Goal: Check status: Check status

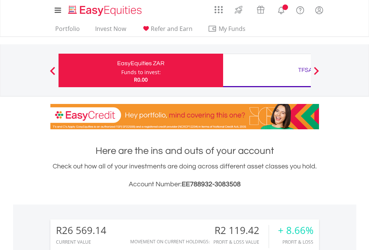
scroll to position [72, 117]
click at [121, 71] on div "Funds to invest:" at bounding box center [141, 72] width 40 height 7
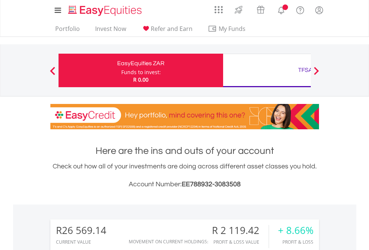
scroll to position [72, 117]
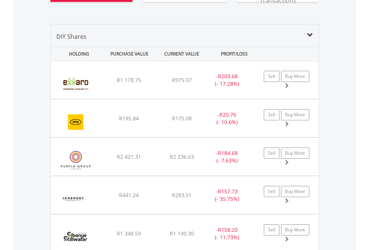
scroll to position [875, 0]
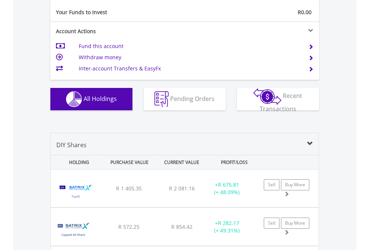
scroll to position [830, 0]
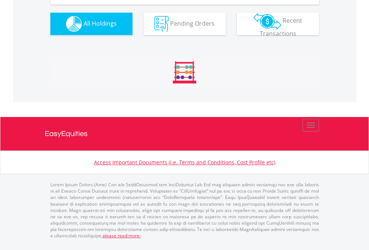
scroll to position [830, 0]
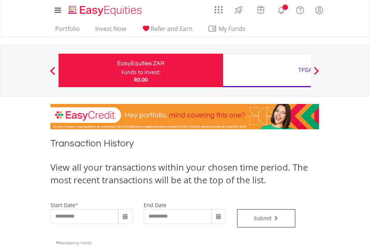
type input "**********"
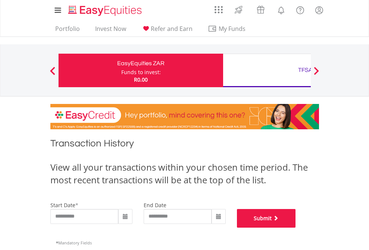
click at [296, 228] on button "Submit" at bounding box center [266, 218] width 59 height 19
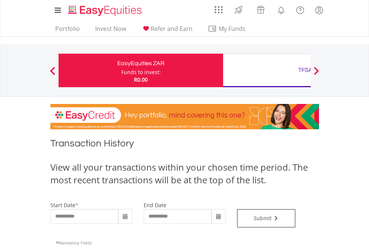
click at [267, 71] on div "TFSA" at bounding box center [306, 70] width 156 height 10
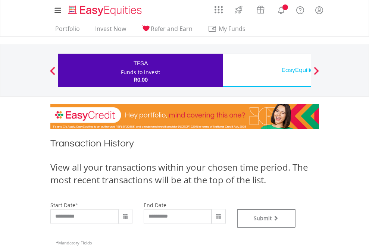
type input "**********"
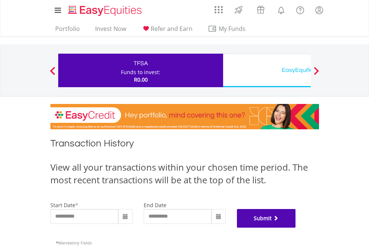
click at [296, 228] on button "Submit" at bounding box center [266, 218] width 59 height 19
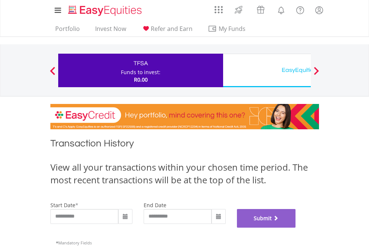
scroll to position [303, 0]
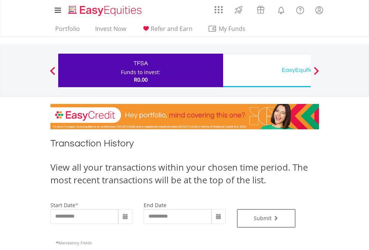
click at [267, 71] on div "EasyEquities USD" at bounding box center [306, 70] width 156 height 10
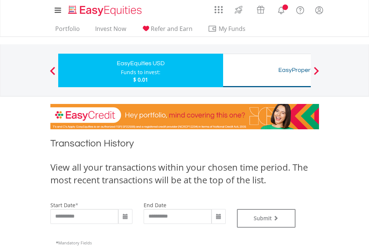
type input "**********"
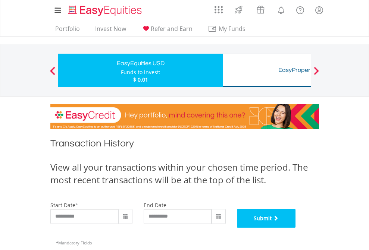
click at [296, 228] on button "Submit" at bounding box center [266, 218] width 59 height 19
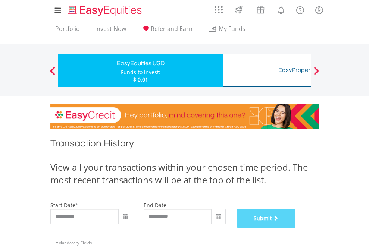
scroll to position [303, 0]
